Goal: Find specific page/section: Find specific page/section

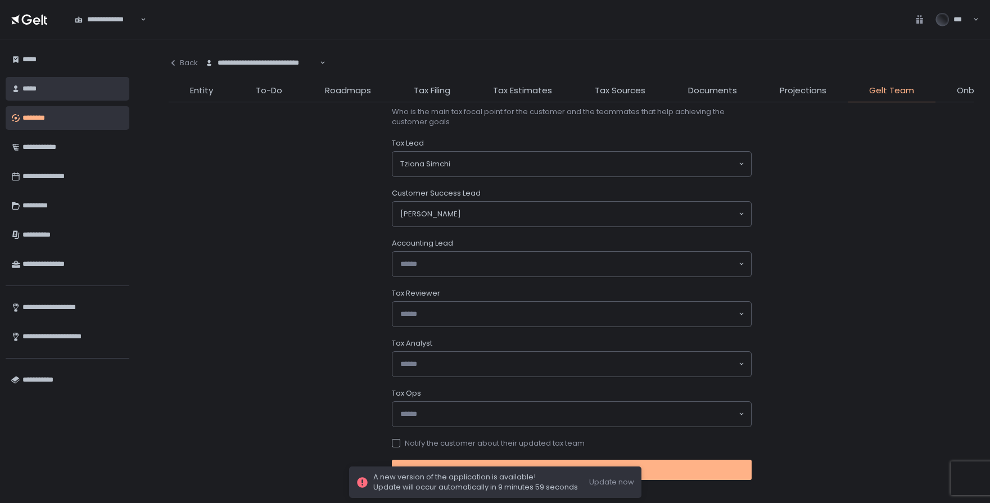
click at [44, 84] on div "*****" at bounding box center [72, 88] width 101 height 19
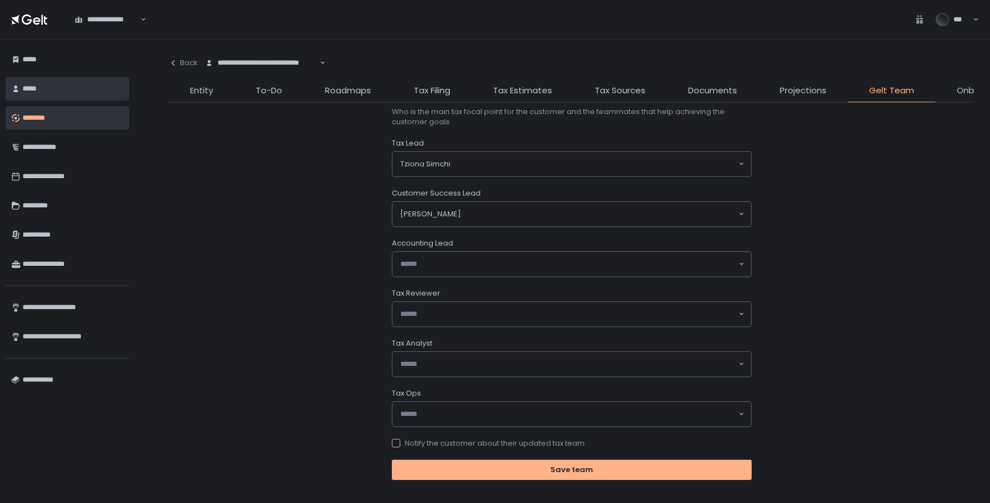
click at [39, 90] on div "*****" at bounding box center [72, 88] width 101 height 19
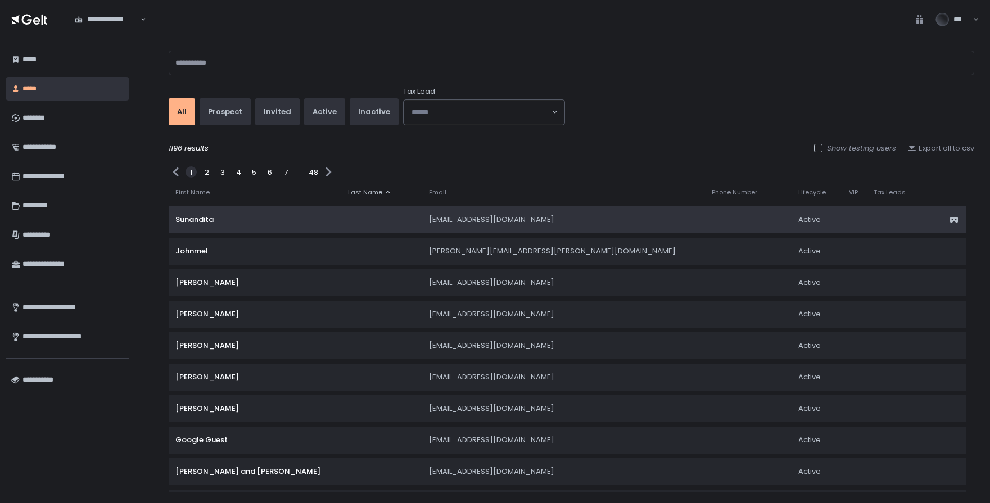
click at [196, 220] on div "Sunandita" at bounding box center [254, 220] width 159 height 10
